Goal: Task Accomplishment & Management: Manage account settings

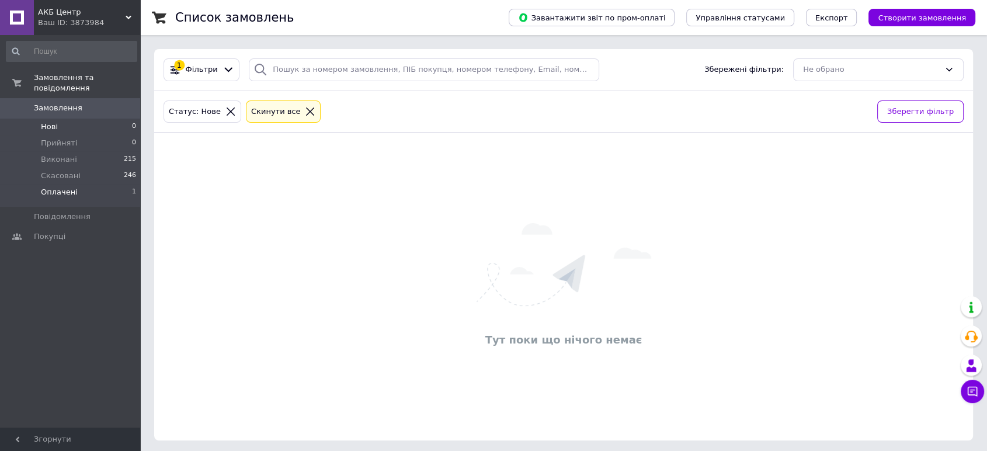
click at [65, 192] on li "Оплачені 1" at bounding box center [71, 195] width 143 height 22
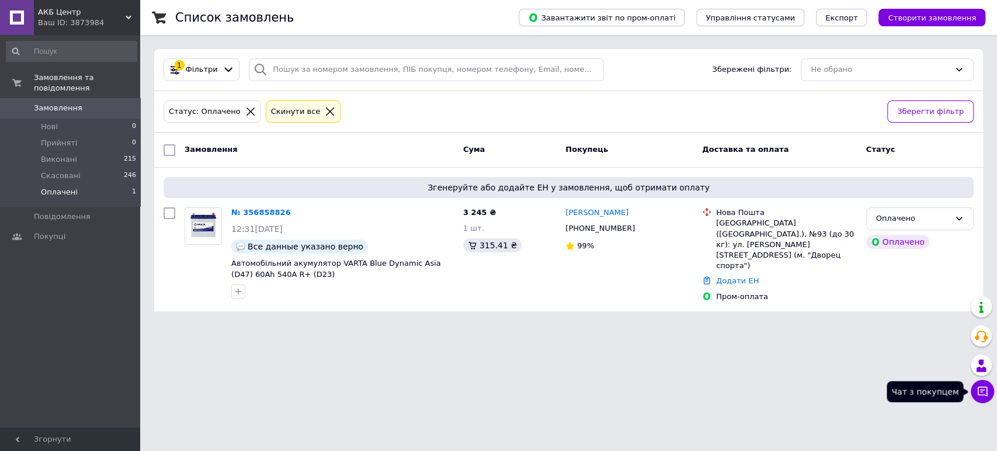
click at [980, 388] on icon at bounding box center [982, 391] width 12 height 12
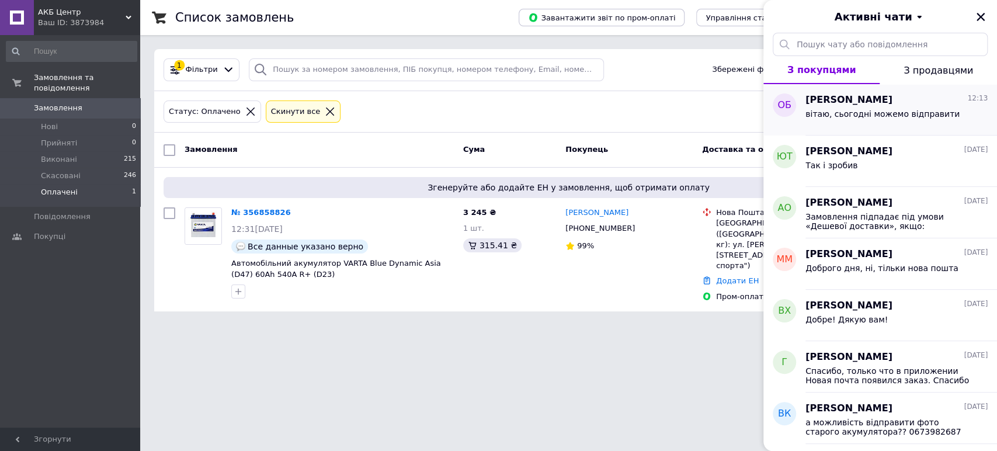
click at [840, 107] on div "вітаю, сьогодні можемо відправити" at bounding box center [896, 116] width 182 height 19
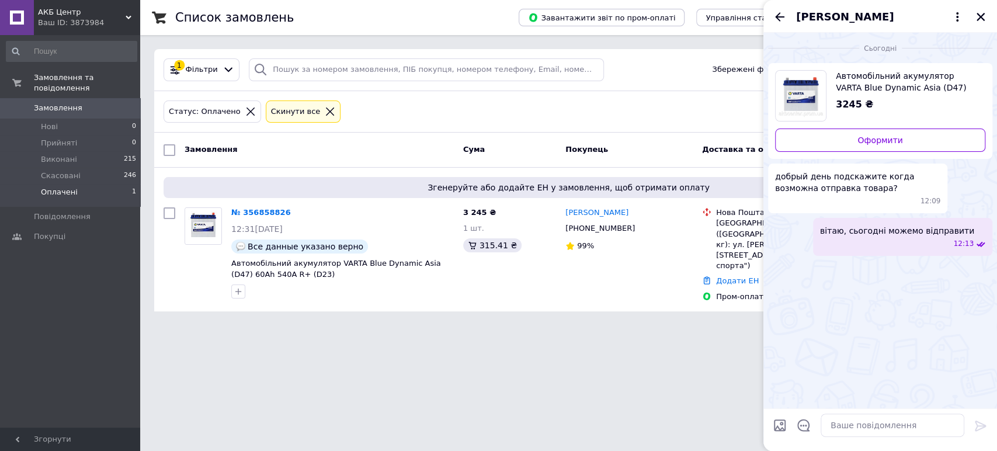
click at [556, 325] on html "АКБ Центр Ваш ID: 3873984 Сайт АКБ Центр Кабінет покупця Перевірити стан систем…" at bounding box center [498, 162] width 997 height 325
click at [572, 325] on html "АКБ Центр Ваш ID: 3873984 Сайт АКБ Центр Кабінет покупця Перевірити стан систем…" at bounding box center [498, 162] width 997 height 325
drag, startPoint x: 981, startPoint y: 19, endPoint x: 977, endPoint y: 11, distance: 9.7
click at [981, 16] on icon "Закрити" at bounding box center [980, 17] width 11 height 11
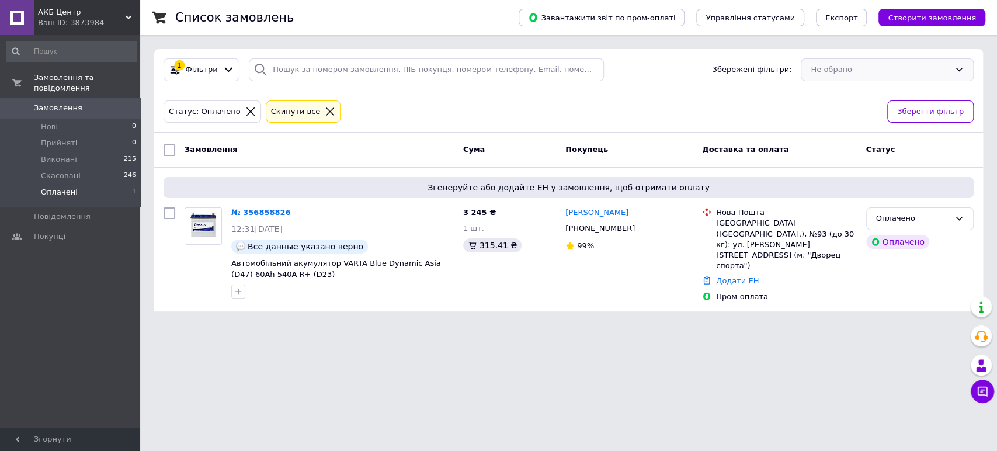
click at [864, 69] on div "Не обрано" at bounding box center [887, 69] width 173 height 23
click at [595, 130] on div "Статус: Оплачено Cкинути все Зберегти фільтр" at bounding box center [568, 112] width 829 height 42
click at [236, 217] on link "№ 356858826" at bounding box center [261, 212] width 60 height 9
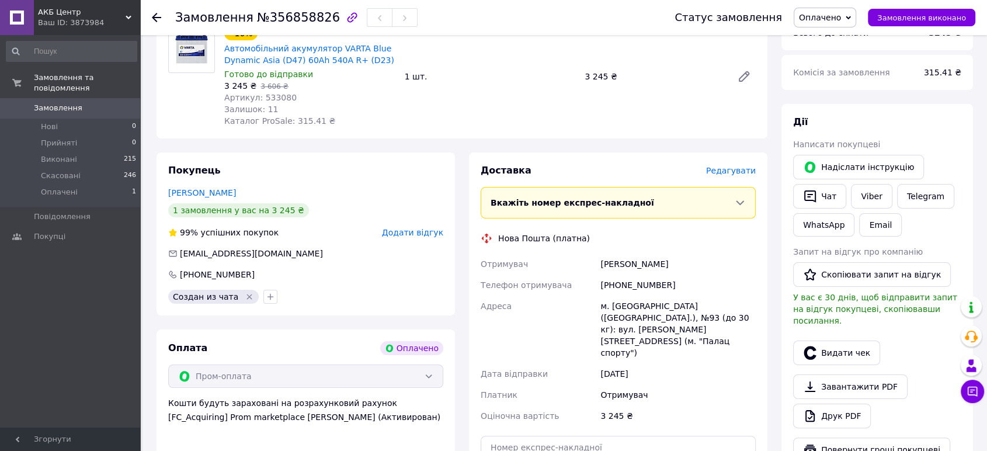
scroll to position [173, 0]
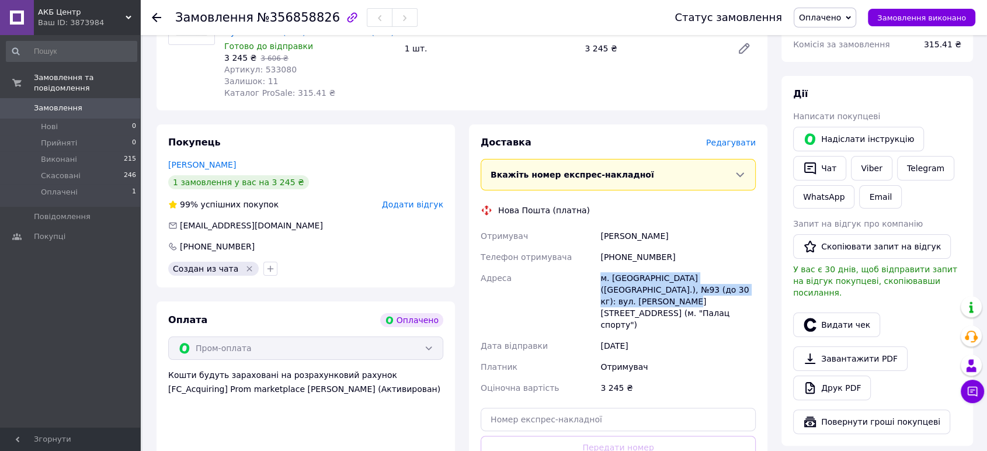
drag, startPoint x: 601, startPoint y: 279, endPoint x: 746, endPoint y: 288, distance: 144.5
click at [746, 288] on div "м. [GEOGRAPHIC_DATA] ([GEOGRAPHIC_DATA].), №93 (до 30 кг): вул. [PERSON_NAME][S…" at bounding box center [678, 301] width 160 height 68
drag, startPoint x: 718, startPoint y: 305, endPoint x: 564, endPoint y: 258, distance: 161.4
click at [564, 258] on div "Отримувач [PERSON_NAME] Телефон отримувача [PHONE_NUMBER] Адреса [PERSON_NAME].…" at bounding box center [618, 311] width 280 height 173
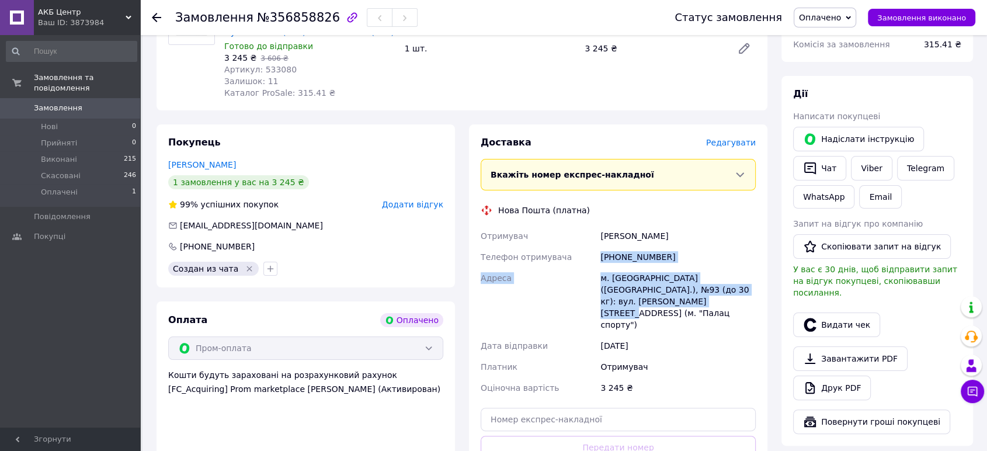
click at [624, 277] on div "м. [GEOGRAPHIC_DATA] ([GEOGRAPHIC_DATA].), №93 (до 30 кг): вул. [PERSON_NAME][S…" at bounding box center [678, 301] width 160 height 68
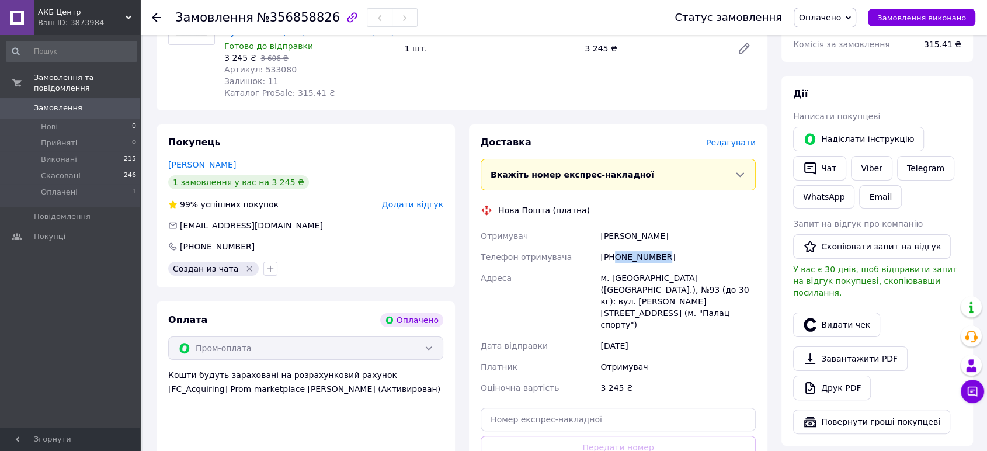
drag, startPoint x: 614, startPoint y: 258, endPoint x: 679, endPoint y: 265, distance: 65.3
click at [679, 265] on div "[PHONE_NUMBER]" at bounding box center [678, 256] width 160 height 21
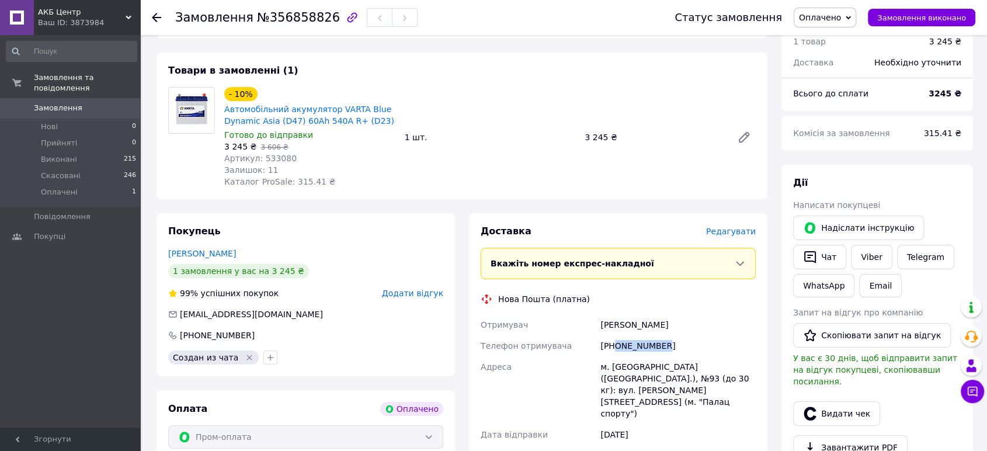
scroll to position [0, 0]
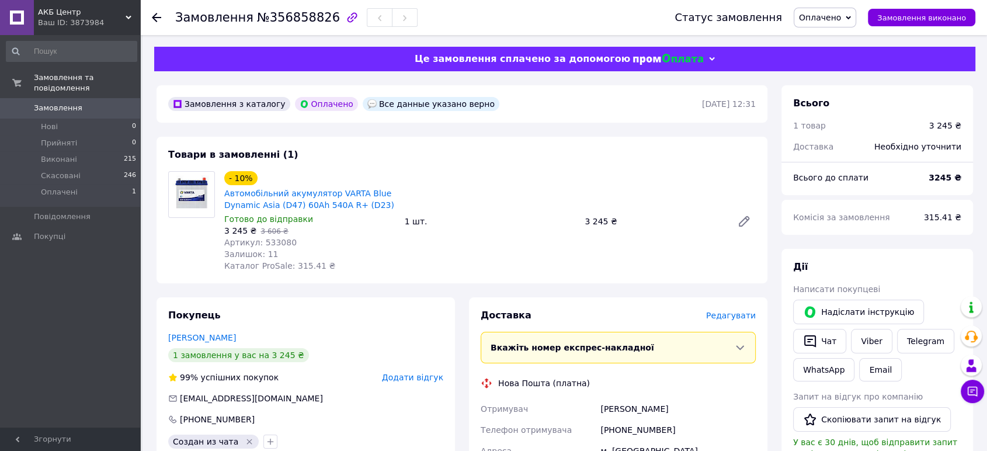
click at [266, 239] on span "Артикул: 533080" at bounding box center [260, 242] width 72 height 9
copy span "533080"
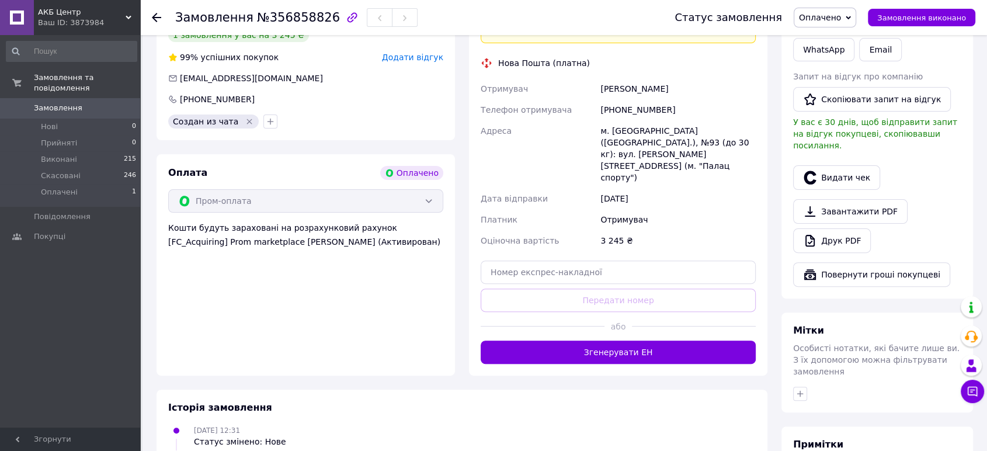
scroll to position [173, 0]
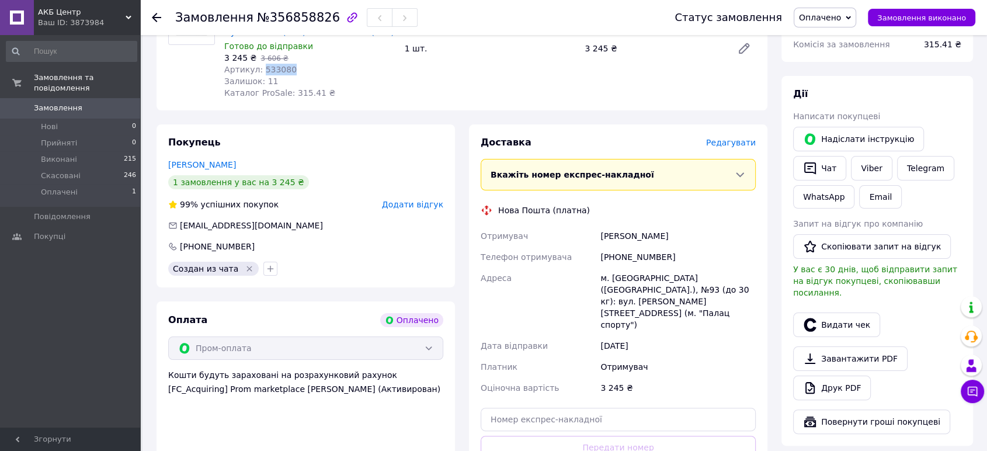
click at [841, 15] on span "Оплачено" at bounding box center [820, 17] width 42 height 9
click at [826, 41] on li "Прийнято" at bounding box center [824, 41] width 61 height 18
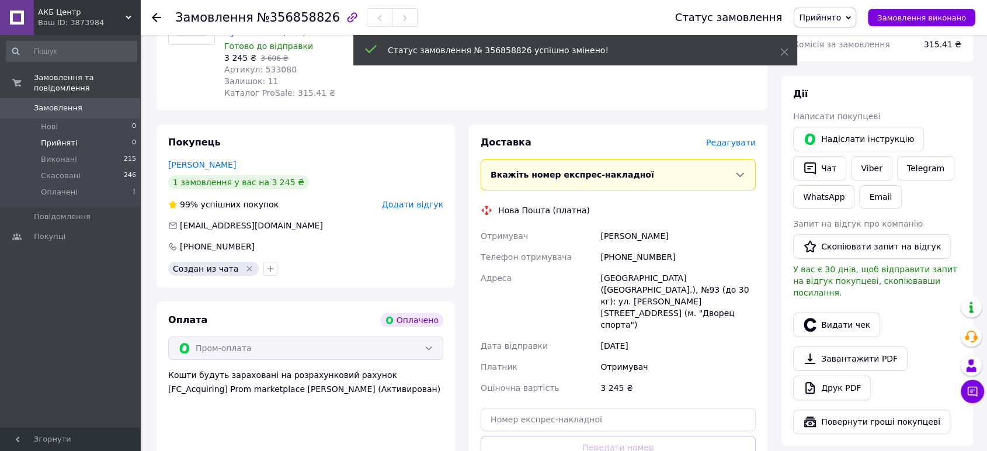
click at [68, 138] on span "Прийняті" at bounding box center [59, 143] width 36 height 11
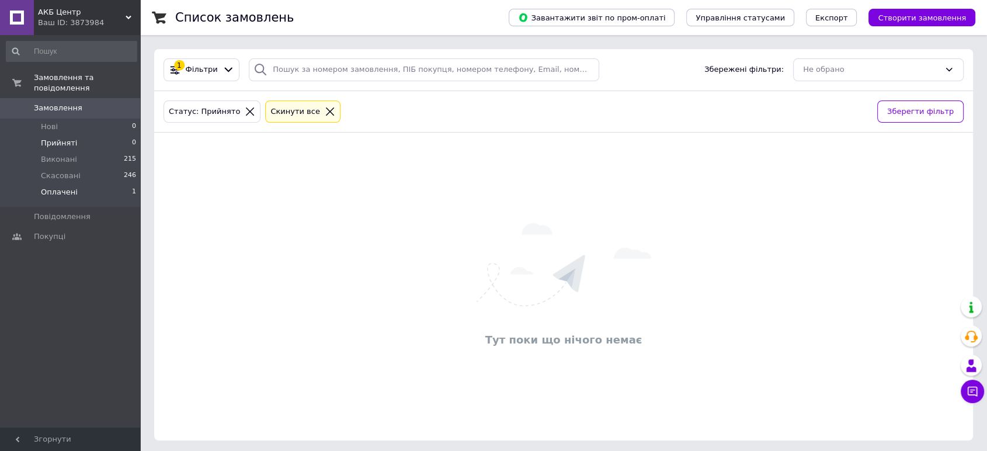
click at [61, 187] on span "Оплачені" at bounding box center [59, 192] width 37 height 11
drag, startPoint x: 248, startPoint y: 416, endPoint x: 225, endPoint y: 334, distance: 84.7
click at [248, 416] on div "Тут поки що нічого немає" at bounding box center [563, 286] width 819 height 284
click at [59, 187] on span "Оплачені" at bounding box center [59, 192] width 37 height 11
click at [62, 154] on span "Виконані" at bounding box center [59, 159] width 36 height 11
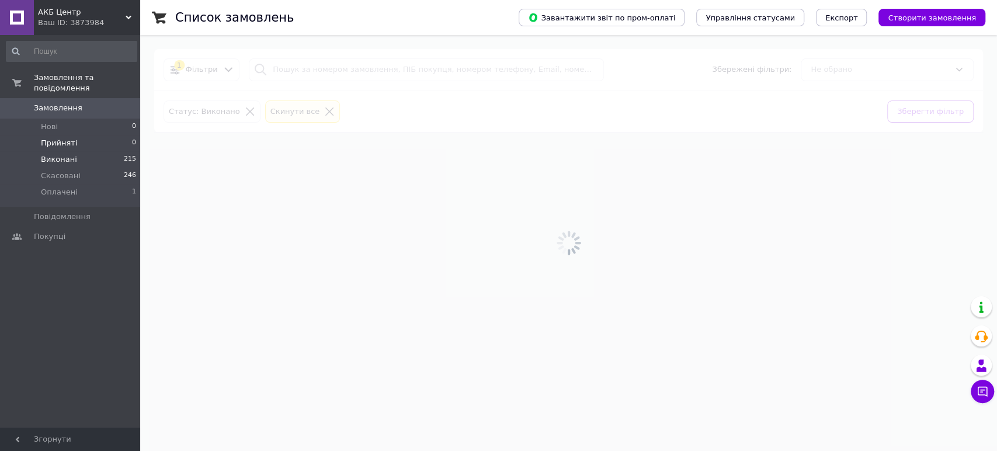
click at [54, 138] on span "Прийняті" at bounding box center [59, 143] width 36 height 11
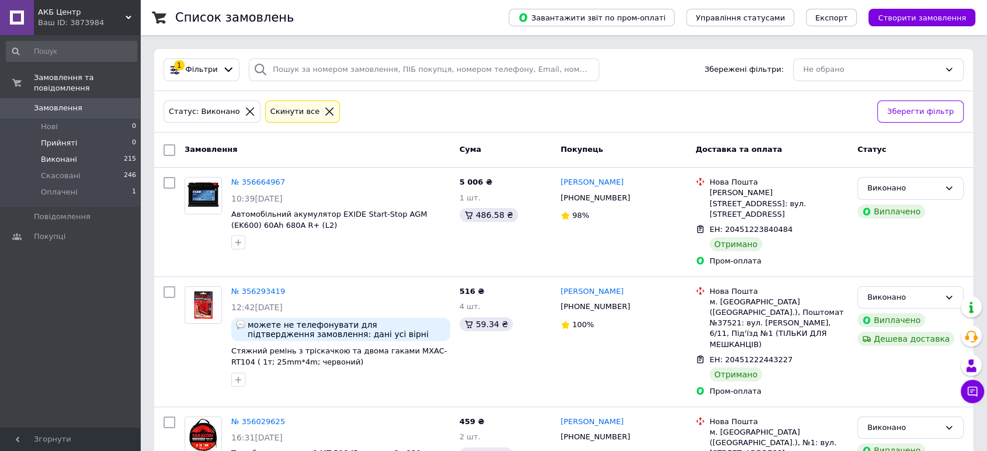
click at [61, 138] on span "Прийняті" at bounding box center [59, 143] width 36 height 11
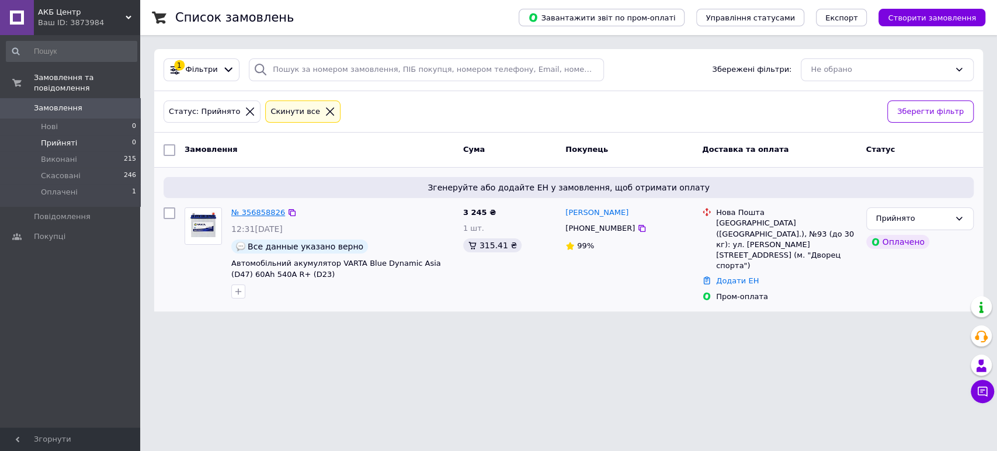
click at [248, 214] on link "№ 356858826" at bounding box center [258, 212] width 54 height 9
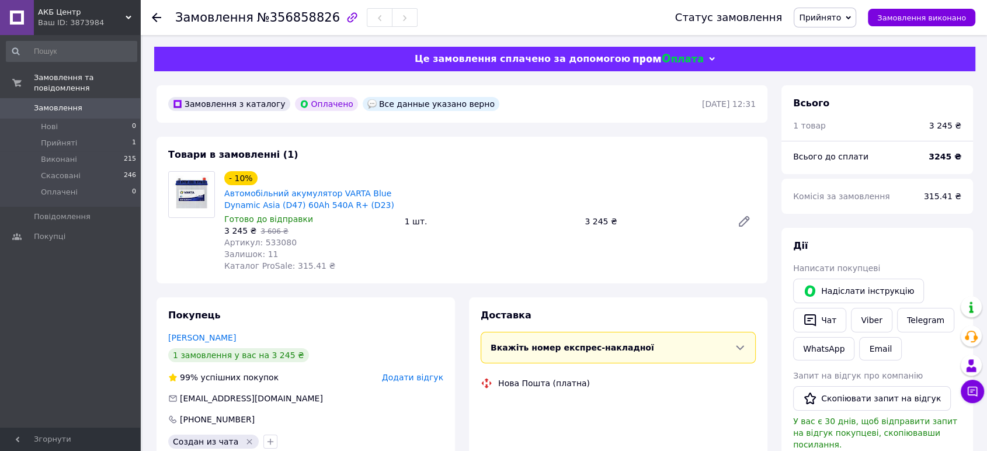
scroll to position [170, 0]
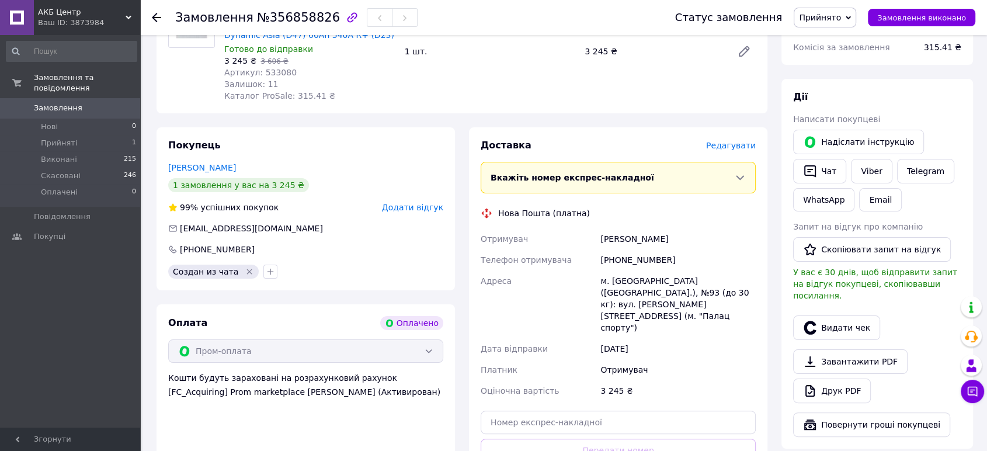
click at [529, 173] on span "Вкажіть номер експрес-накладної" at bounding box center [573, 177] width 164 height 9
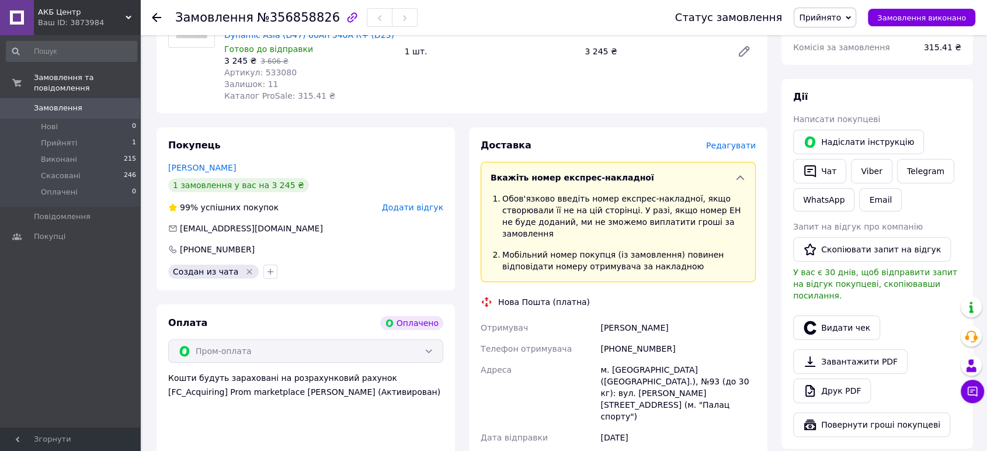
click at [529, 173] on span "Вкажіть номер експрес-накладної" at bounding box center [573, 177] width 164 height 9
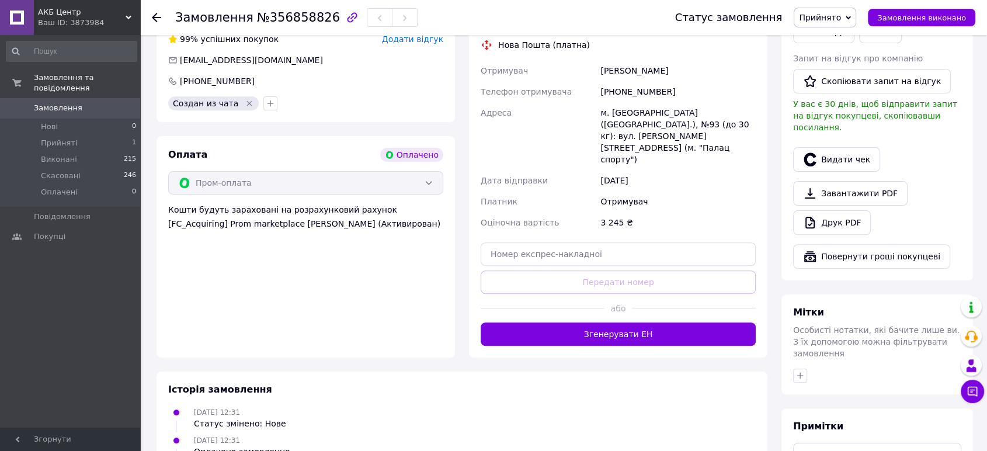
scroll to position [343, 0]
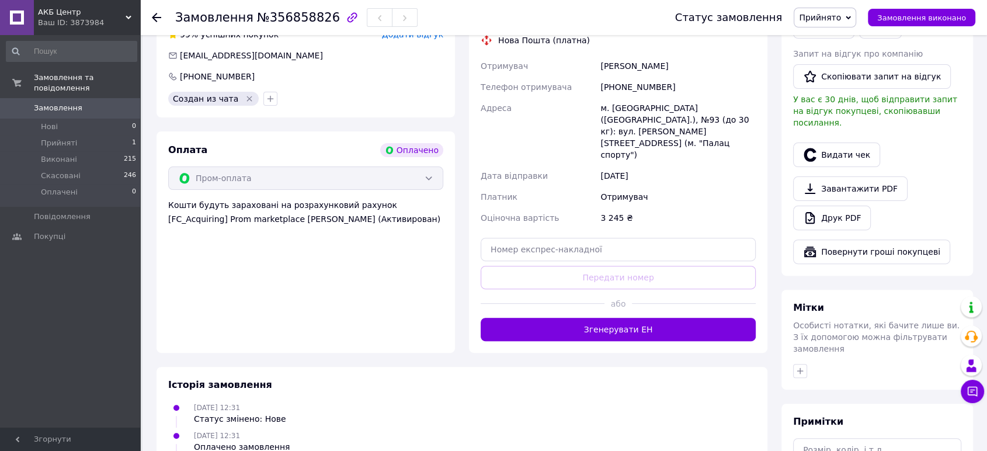
click at [327, 186] on div "Пром-оплата" at bounding box center [305, 177] width 275 height 23
click at [327, 181] on div "Пром-оплата" at bounding box center [305, 177] width 275 height 23
click at [426, 182] on div "Пром-оплата" at bounding box center [305, 177] width 275 height 23
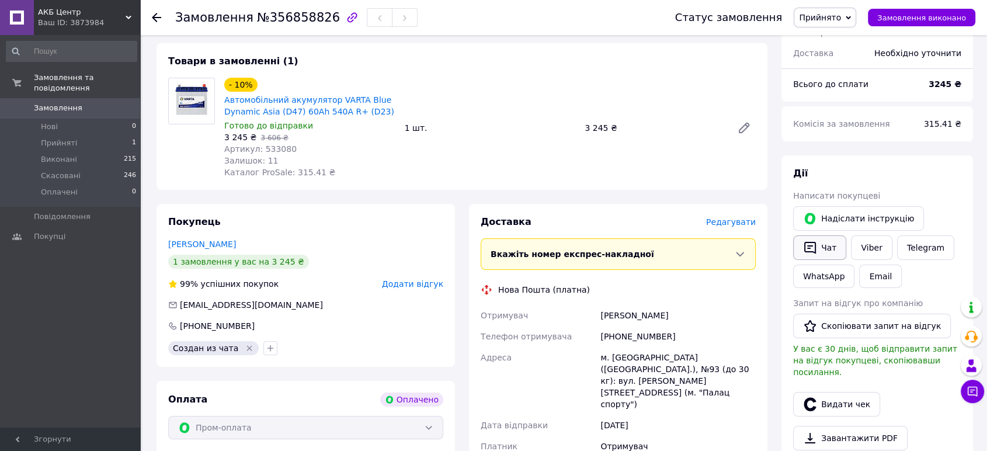
scroll to position [0, 0]
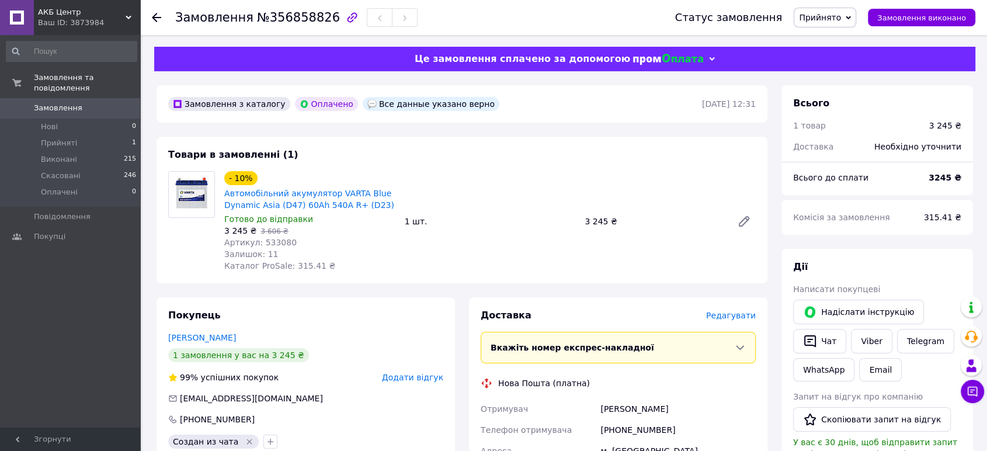
click at [410, 114] on div "Замовлення з каталогу Оплачено Все данные указано верно [DATE] 12:31" at bounding box center [461, 103] width 611 height 37
click at [425, 102] on div "Все данные указано верно" at bounding box center [431, 104] width 137 height 14
click at [423, 102] on div "Все данные указано верно" at bounding box center [431, 104] width 137 height 14
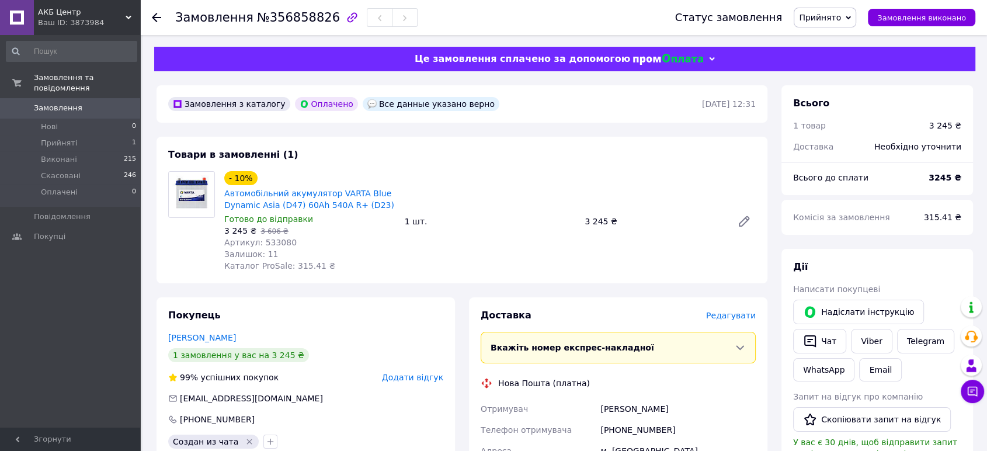
click at [454, 224] on div "1 шт." at bounding box center [490, 221] width 180 height 16
